Goal: Task Accomplishment & Management: Use online tool/utility

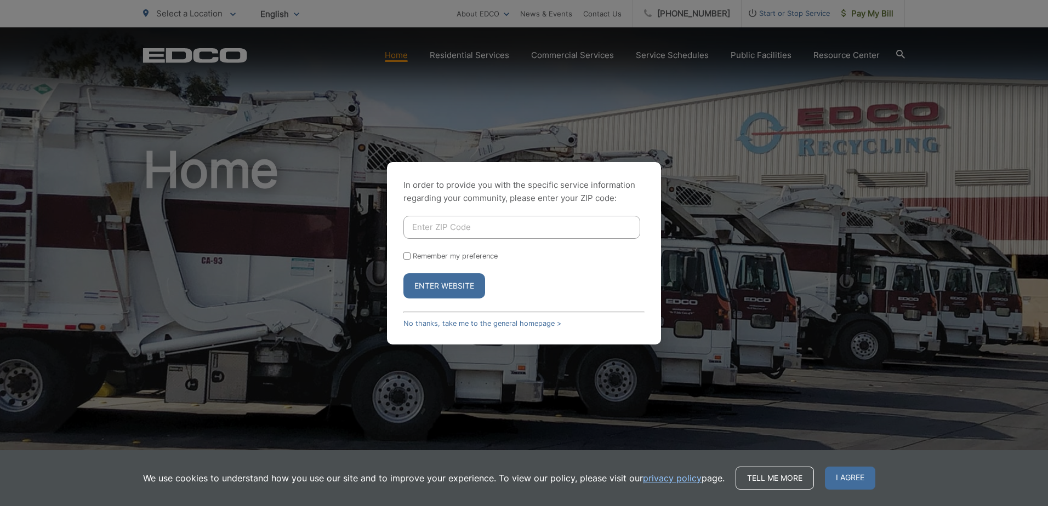
click at [496, 226] on input "Enter ZIP Code" at bounding box center [521, 227] width 237 height 23
type input "92024"
click at [446, 281] on button "Enter Website" at bounding box center [444, 286] width 82 height 25
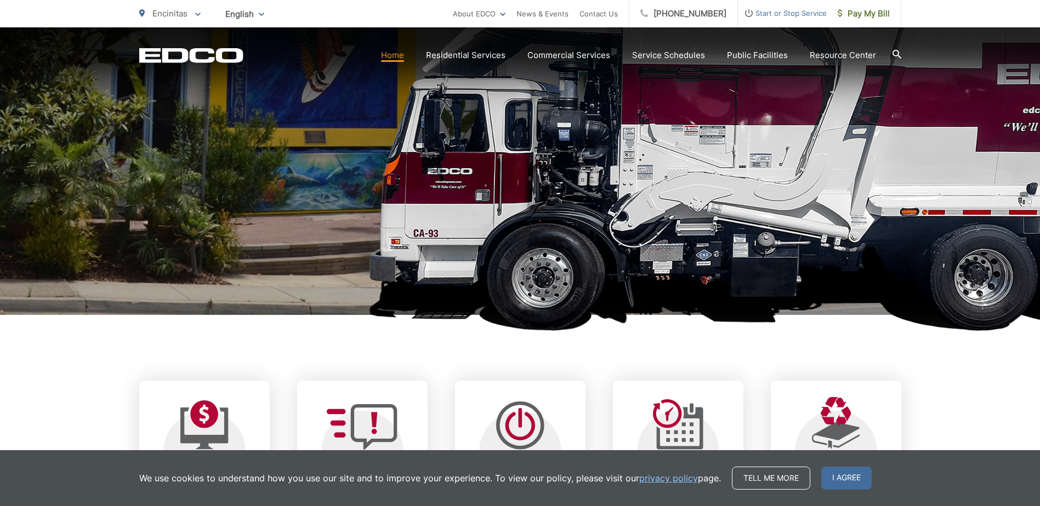
scroll to position [438, 0]
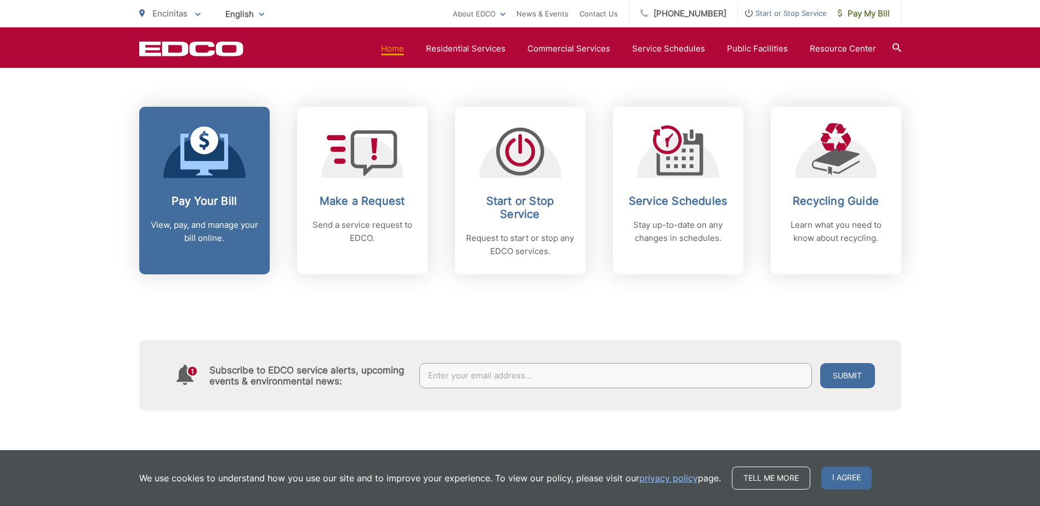
click at [192, 183] on link "Pay Your Bill View, pay, and manage your bill online." at bounding box center [204, 191] width 130 height 168
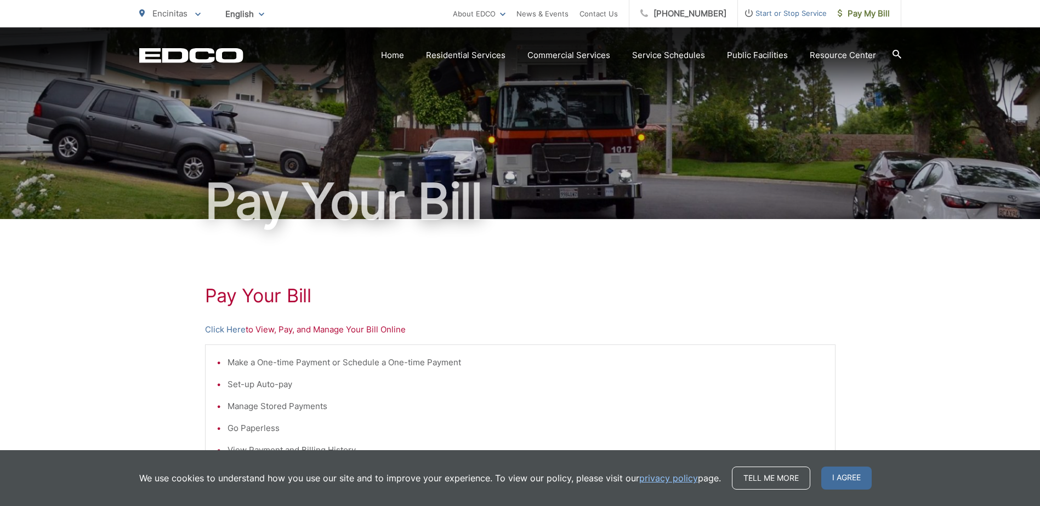
scroll to position [55, 0]
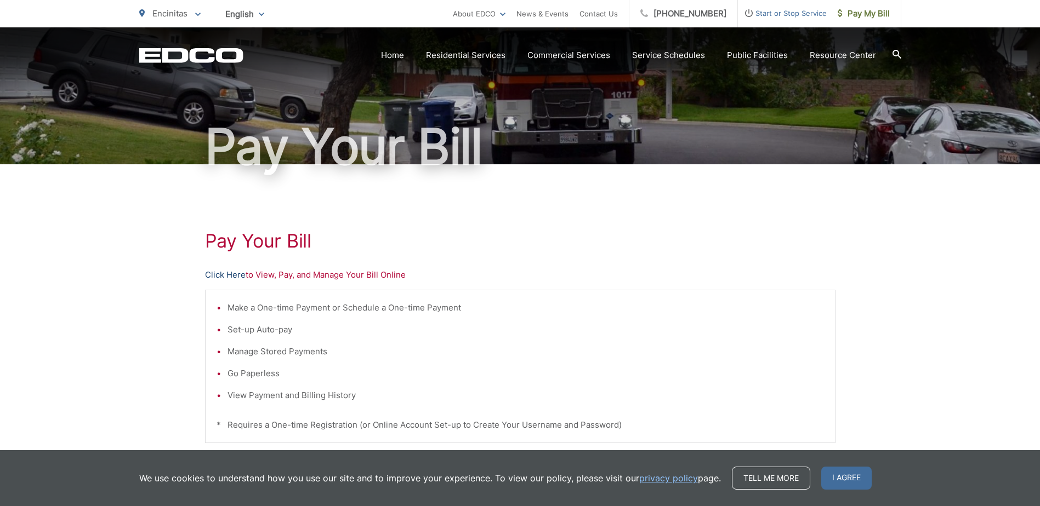
click at [240, 277] on link "Click Here" at bounding box center [225, 275] width 41 height 13
